Goal: Use online tool/utility: Use online tool/utility

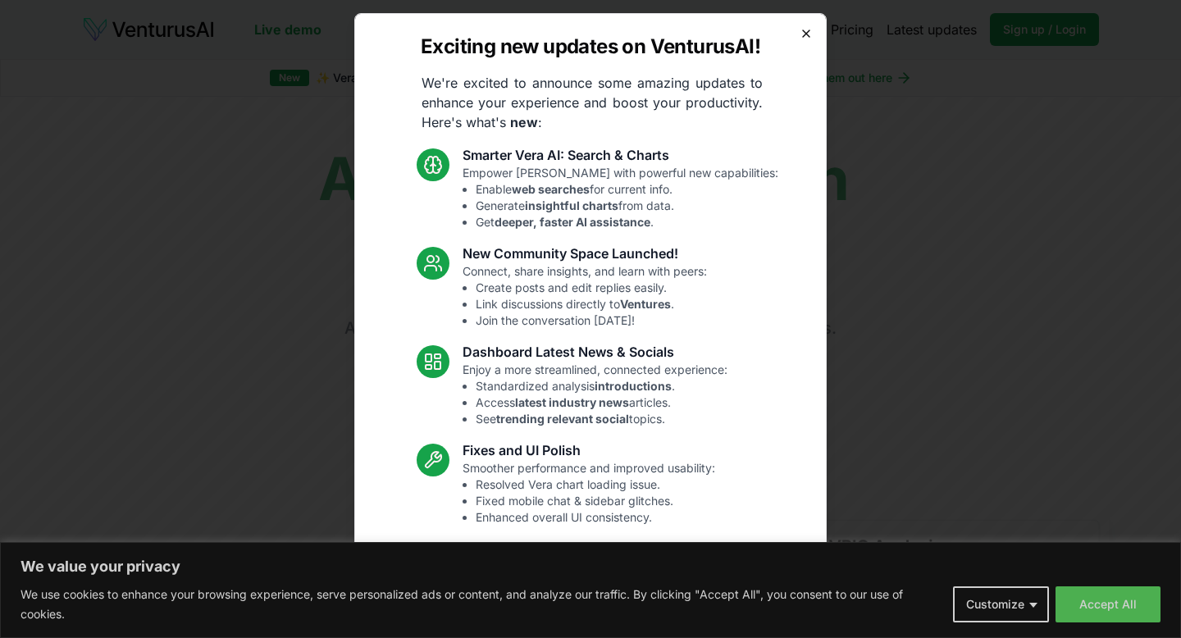
click at [810, 36] on icon "button" at bounding box center [806, 33] width 7 height 7
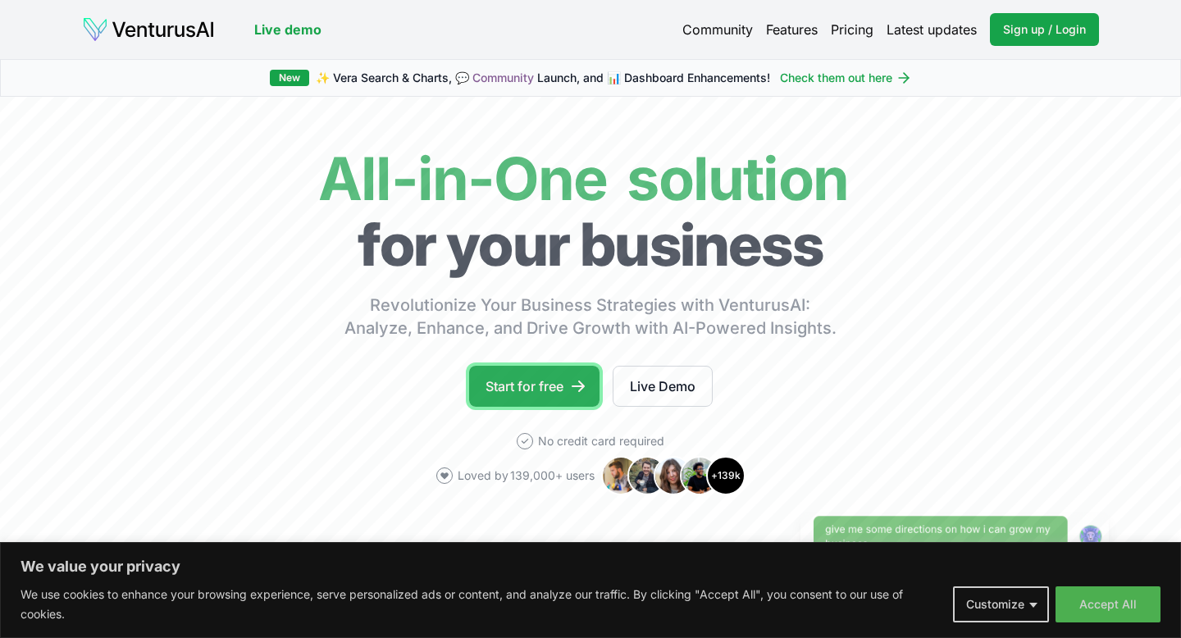
click at [529, 382] on link "Start for free" at bounding box center [534, 386] width 130 height 41
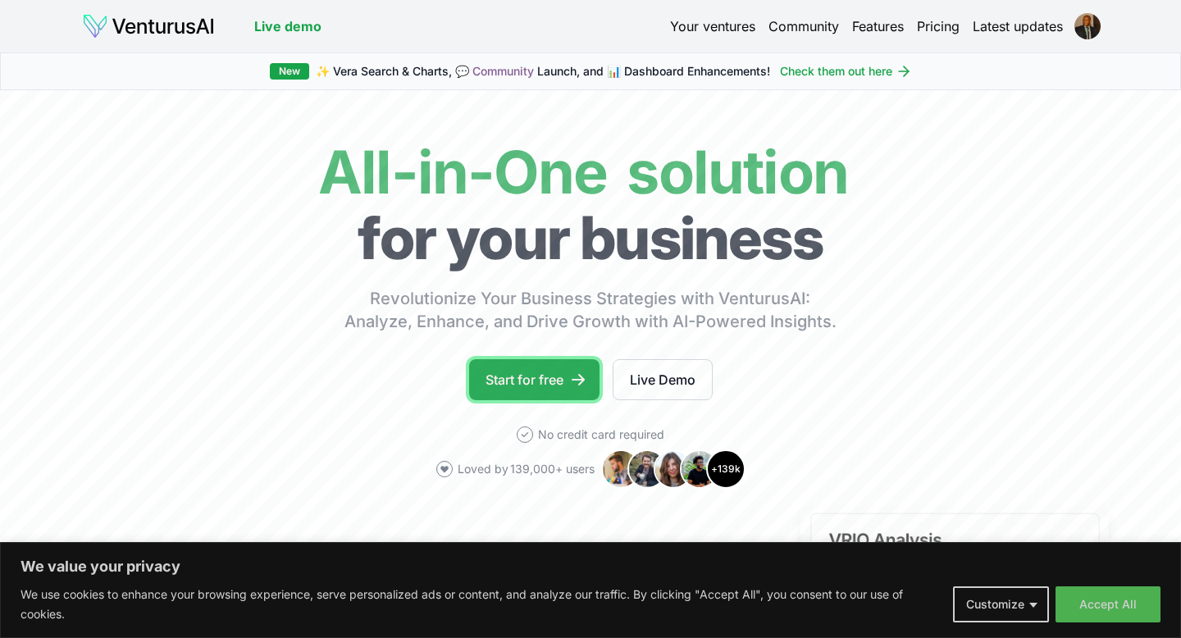
click at [513, 374] on link "Start for free" at bounding box center [534, 379] width 130 height 41
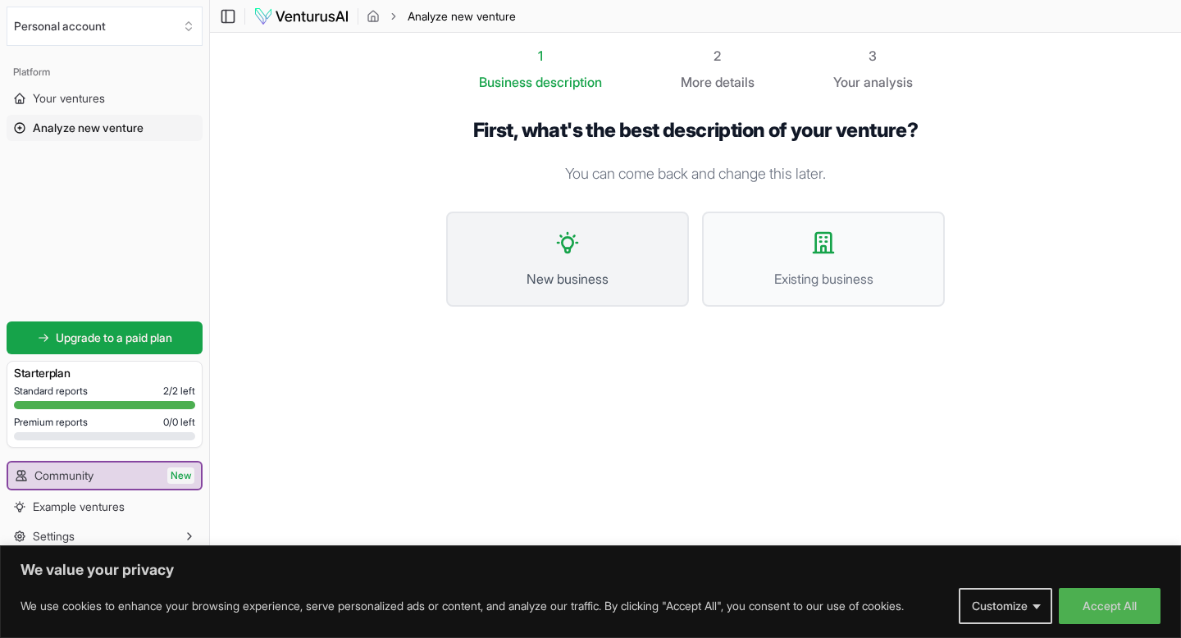
click at [551, 273] on span "New business" at bounding box center [567, 279] width 207 height 20
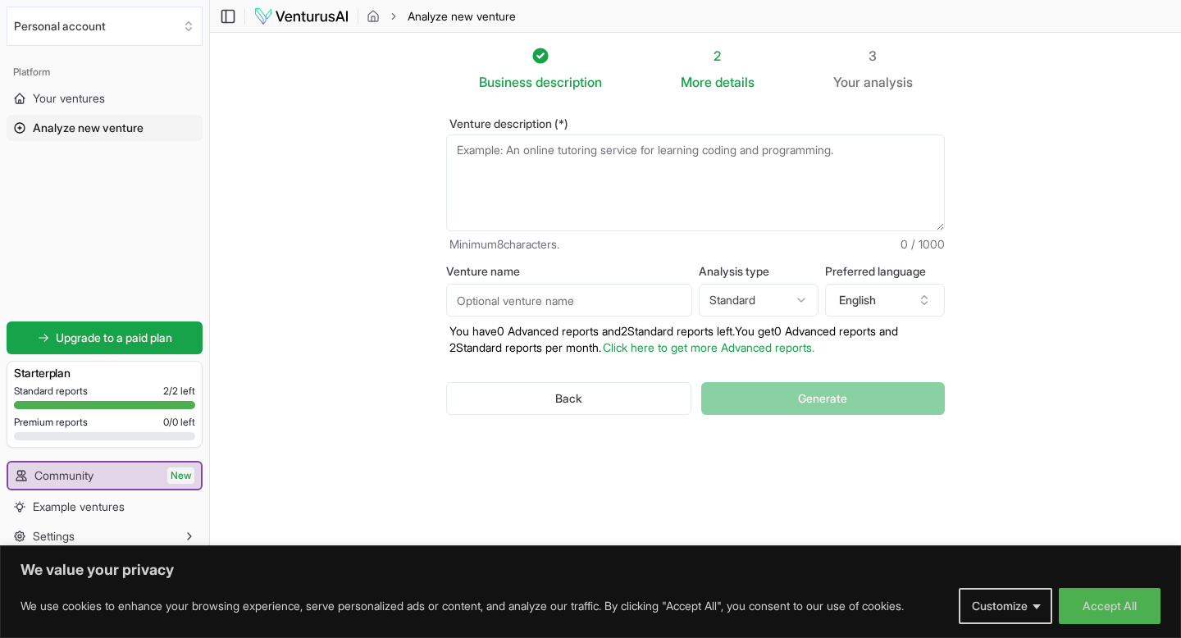
click at [506, 158] on textarea "Venture description (*)" at bounding box center [695, 183] width 499 height 97
paste textarea "Traceability & Compliance – Compliance as a Service (CaaS)"
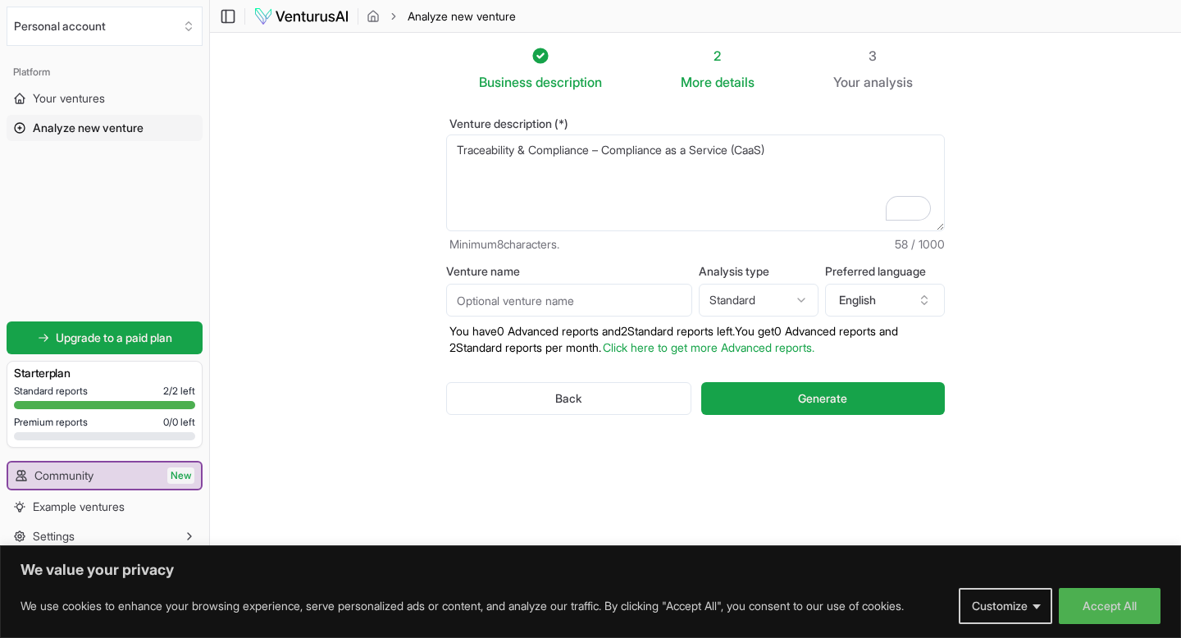
type textarea "Traceability & Compliance – Compliance as a Service (CaaS)"
click at [798, 302] on html "We value your privacy We use cookies to enhance your browsing experience, serve…" at bounding box center [590, 319] width 1181 height 638
click at [809, 394] on span "Generate" at bounding box center [822, 398] width 49 height 16
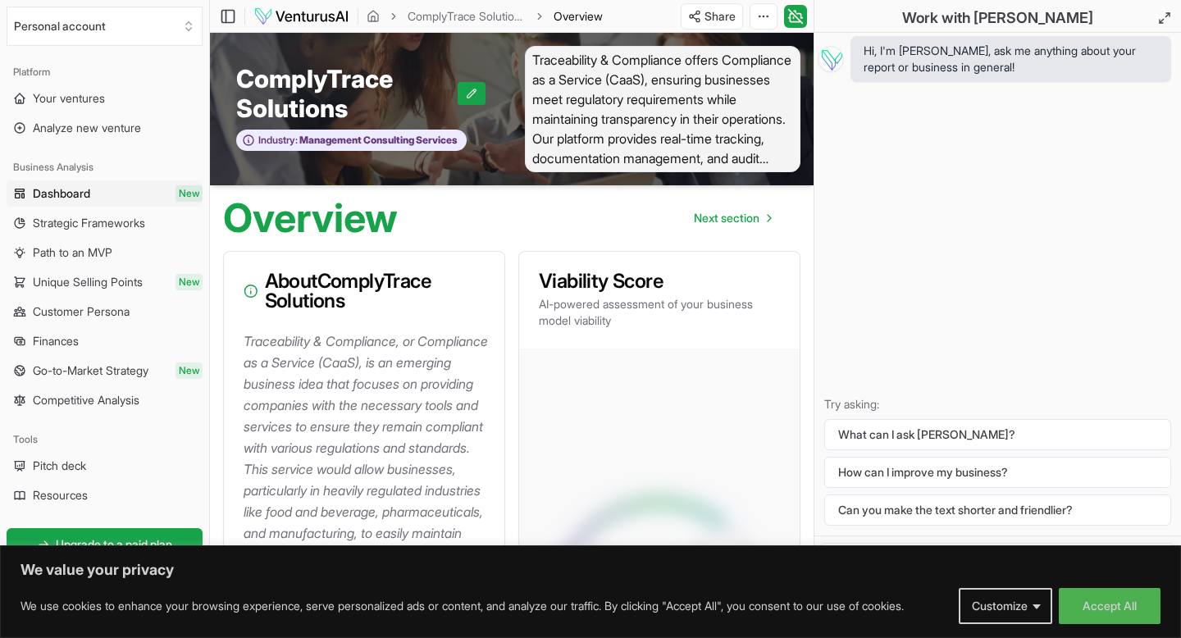
click at [1128, 294] on div "Hi, I'm Vera, ask me anything about your report or business in general! Try ask…" at bounding box center [997, 284] width 367 height 503
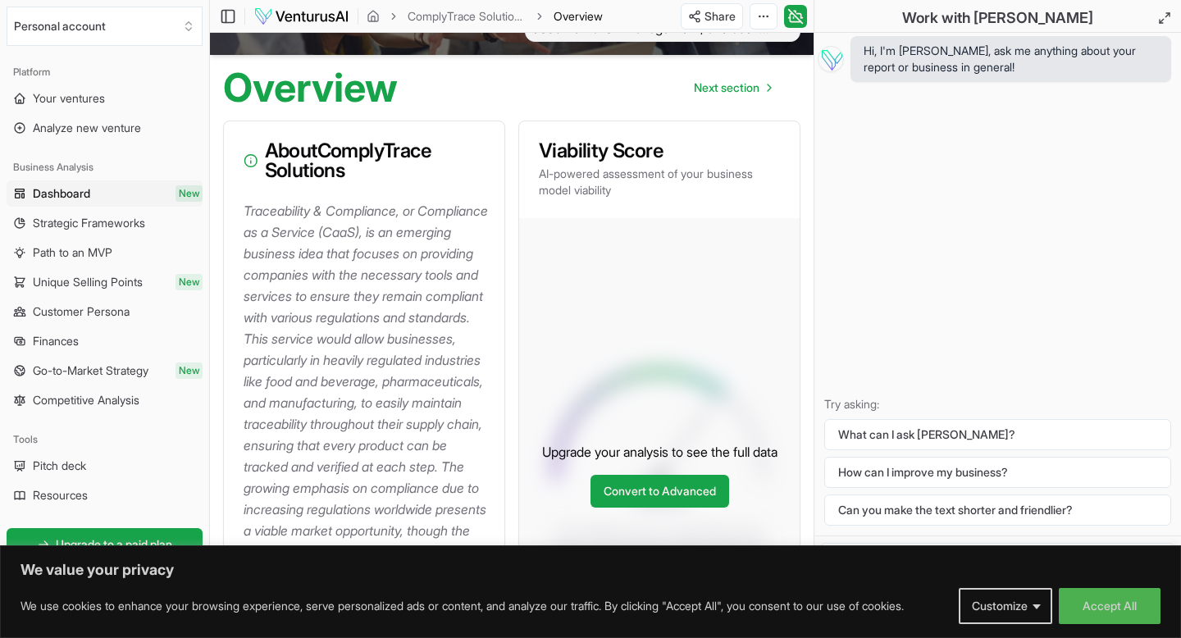
scroll to position [131, 0]
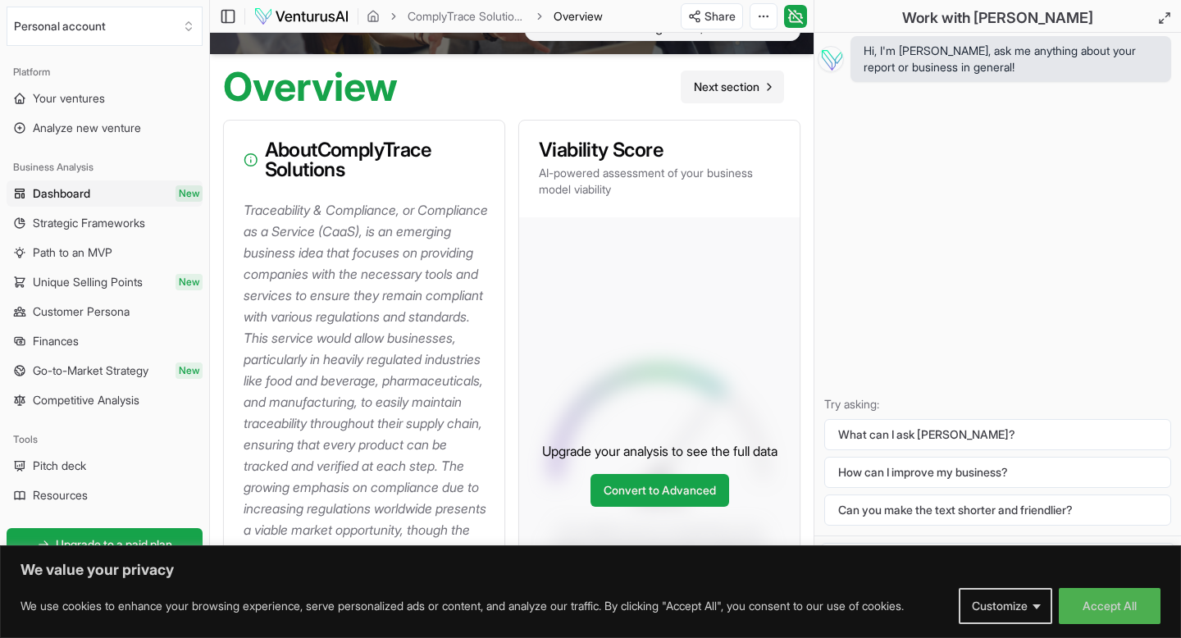
click at [747, 85] on span "Next section" at bounding box center [727, 87] width 66 height 16
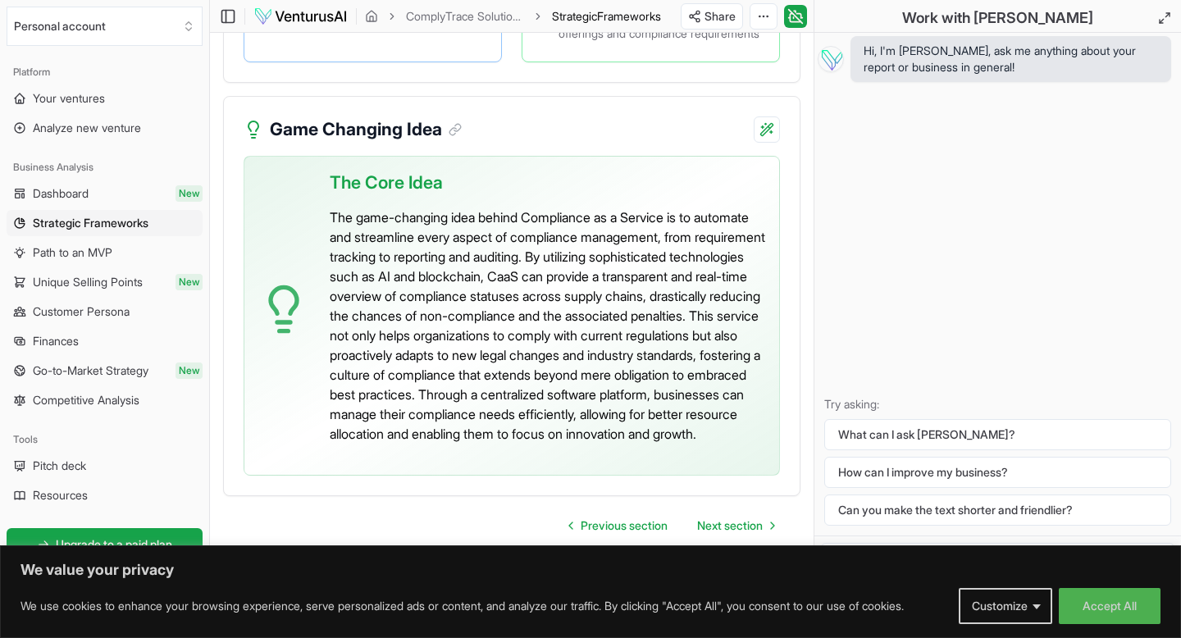
scroll to position [4637, 0]
click at [747, 523] on span "Next section" at bounding box center [730, 526] width 66 height 16
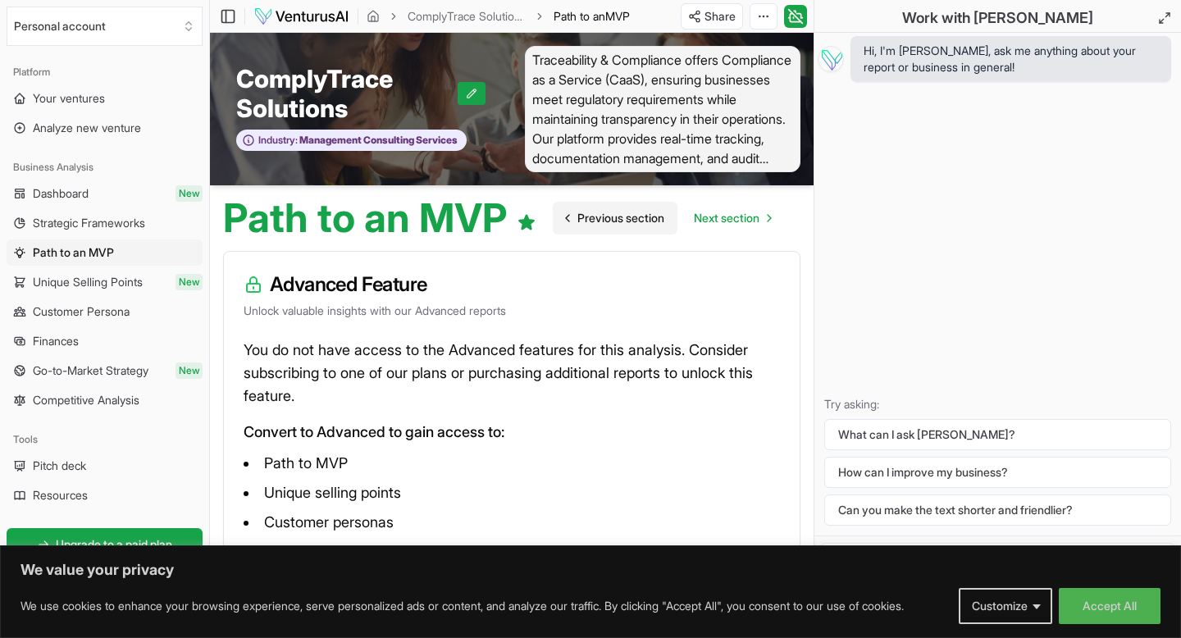
click at [623, 212] on span "Previous section" at bounding box center [620, 218] width 87 height 16
